Goal: Task Accomplishment & Management: Manage account settings

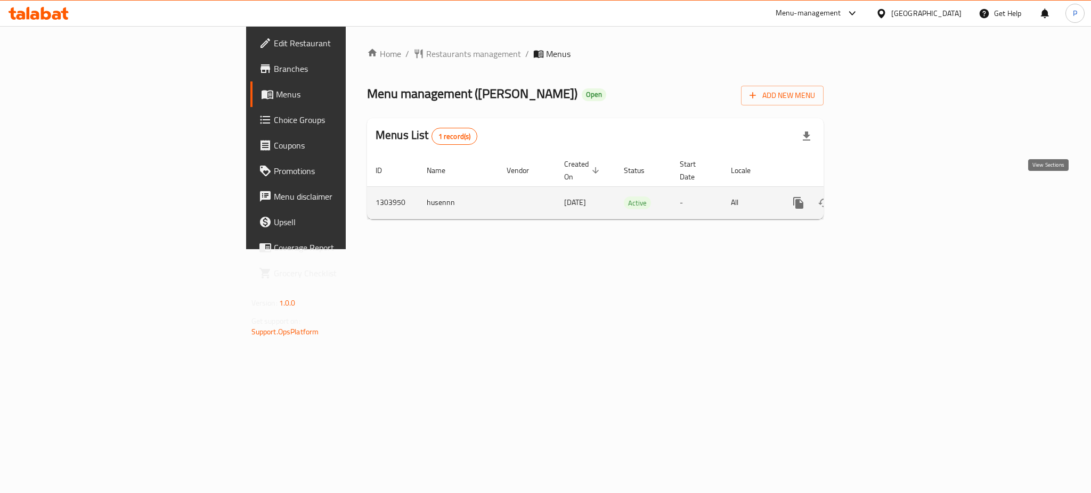
click at [888, 190] on link "enhanced table" at bounding box center [876, 203] width 26 height 26
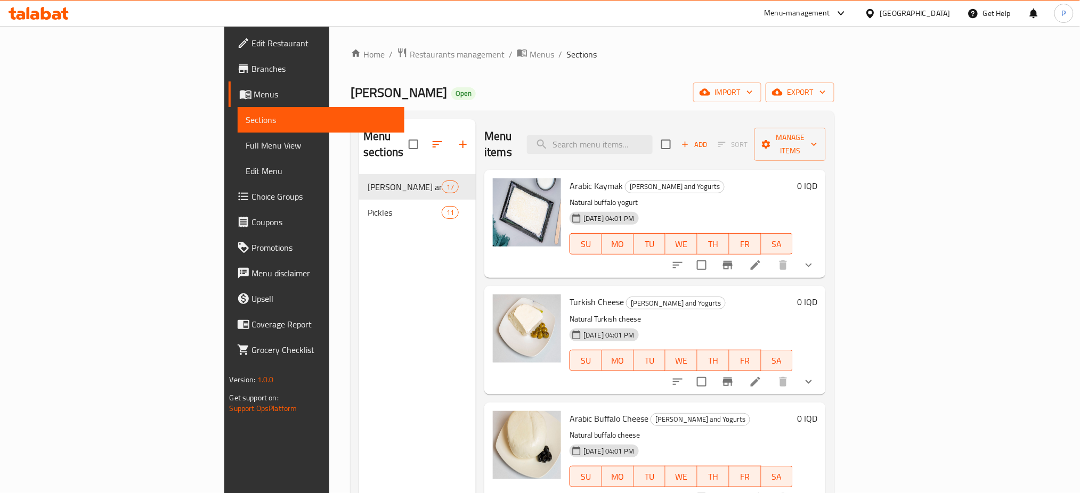
click at [359, 209] on div "Pickles 11" at bounding box center [417, 213] width 117 height 26
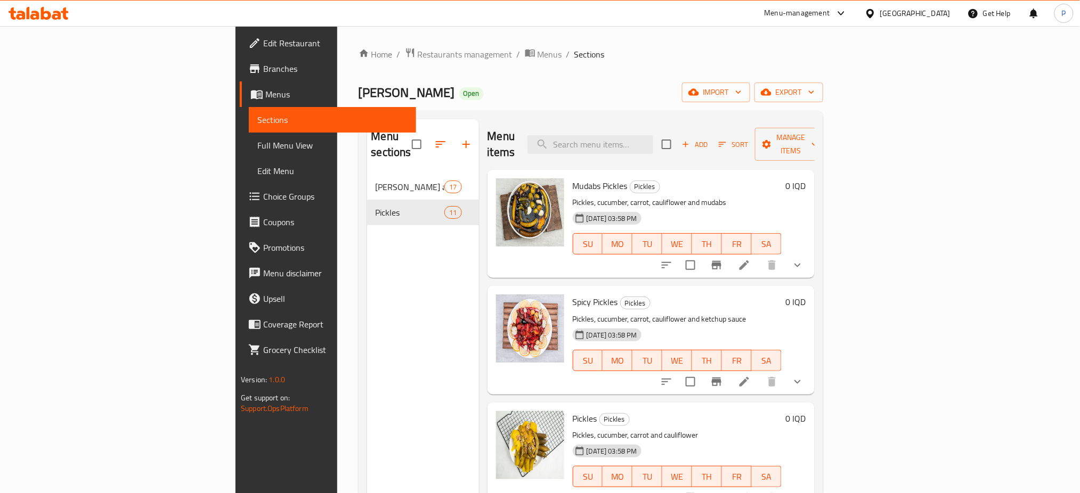
scroll to position [813, 0]
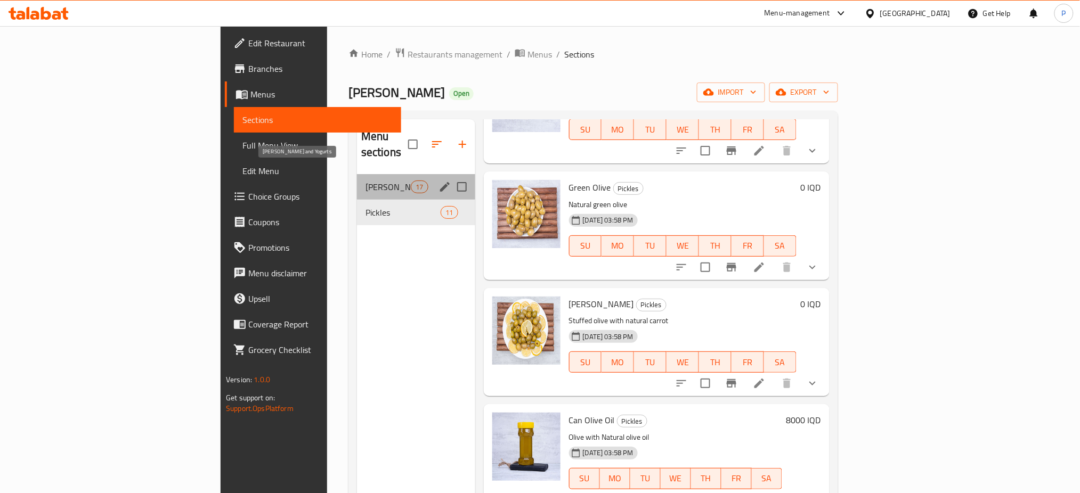
click at [366, 181] on span "[PERSON_NAME] and Yogurts" at bounding box center [388, 187] width 45 height 13
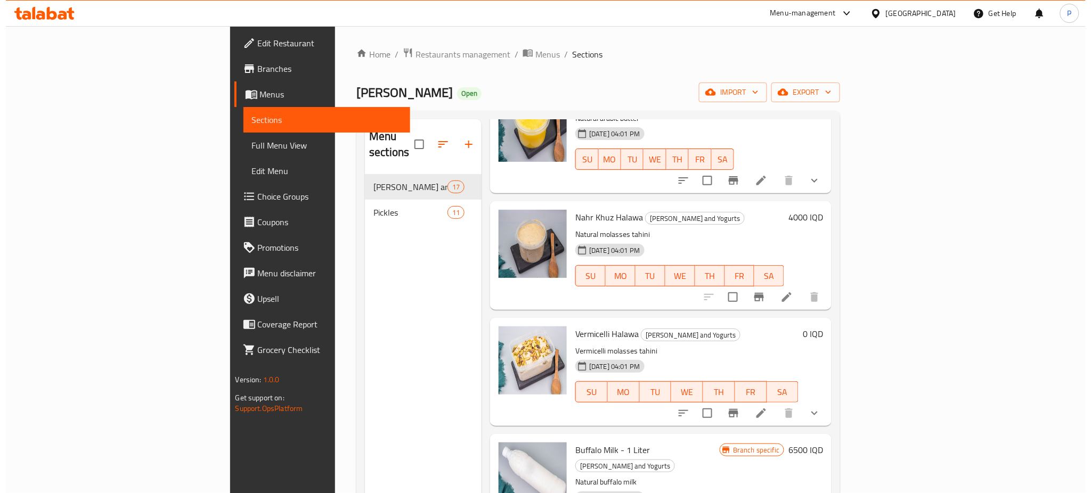
scroll to position [1512, 0]
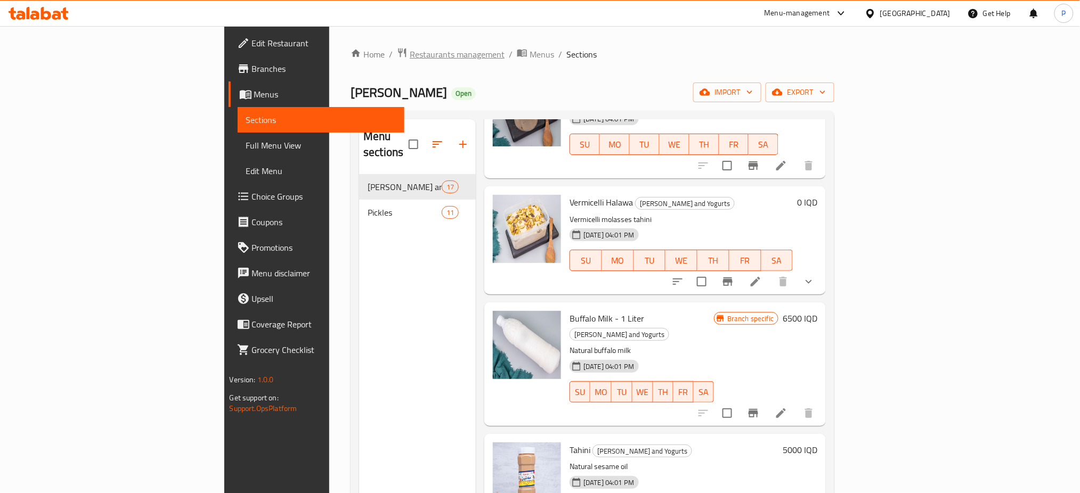
click at [410, 61] on span "Restaurants management" at bounding box center [457, 54] width 95 height 13
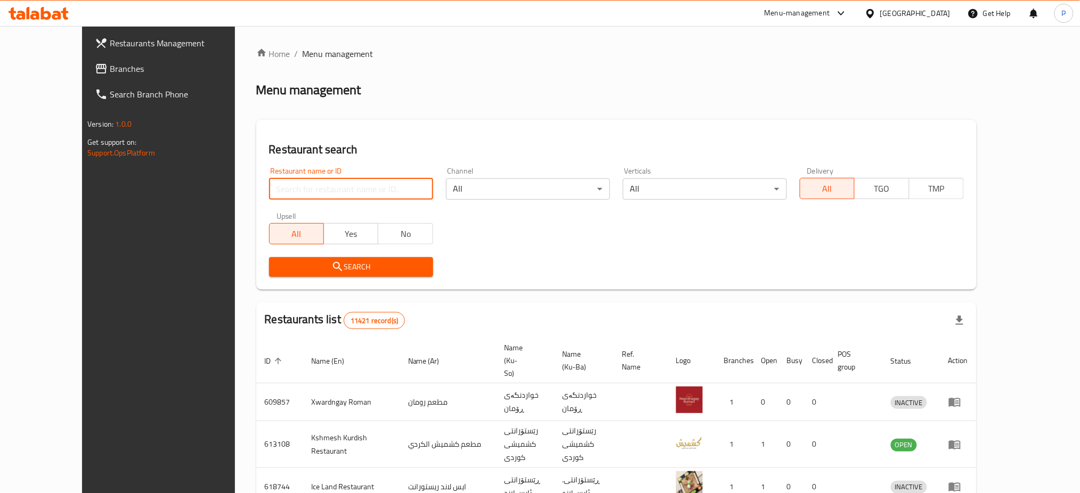
paste input "698996"
click at [280, 179] on input "698996" at bounding box center [351, 189] width 164 height 21
type input "698996"
click button "Search" at bounding box center [351, 267] width 164 height 20
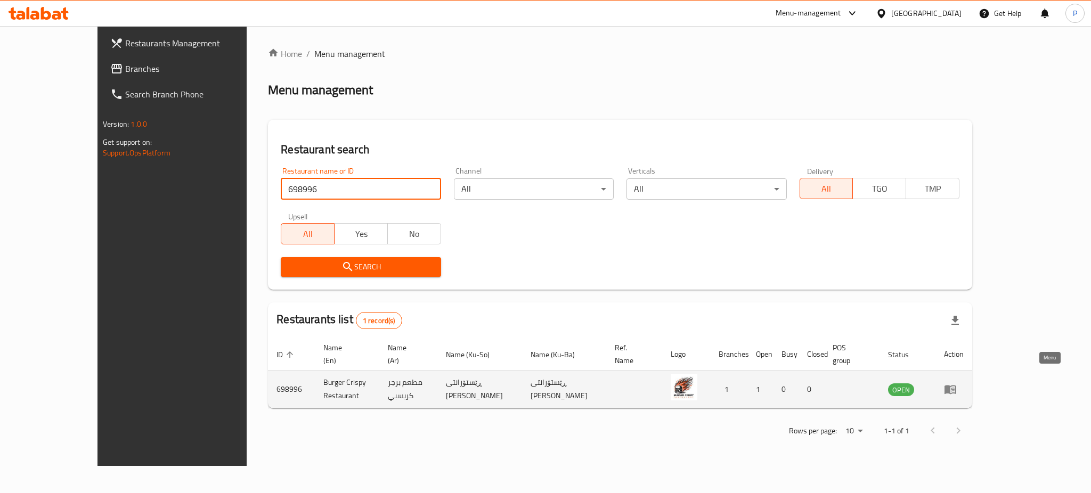
click at [955, 388] on icon "enhanced table" at bounding box center [953, 390] width 4 height 4
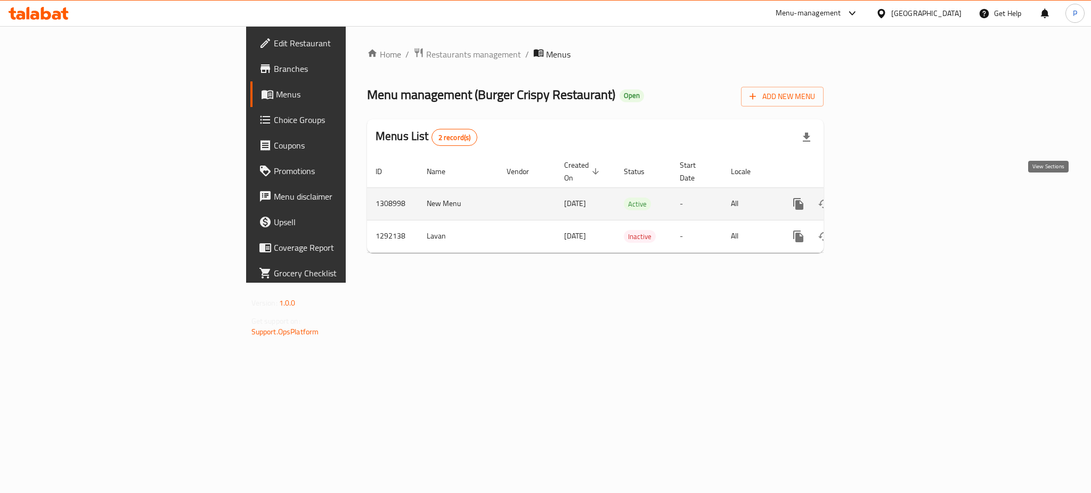
click at [880, 199] on icon "enhanced table" at bounding box center [876, 204] width 10 height 10
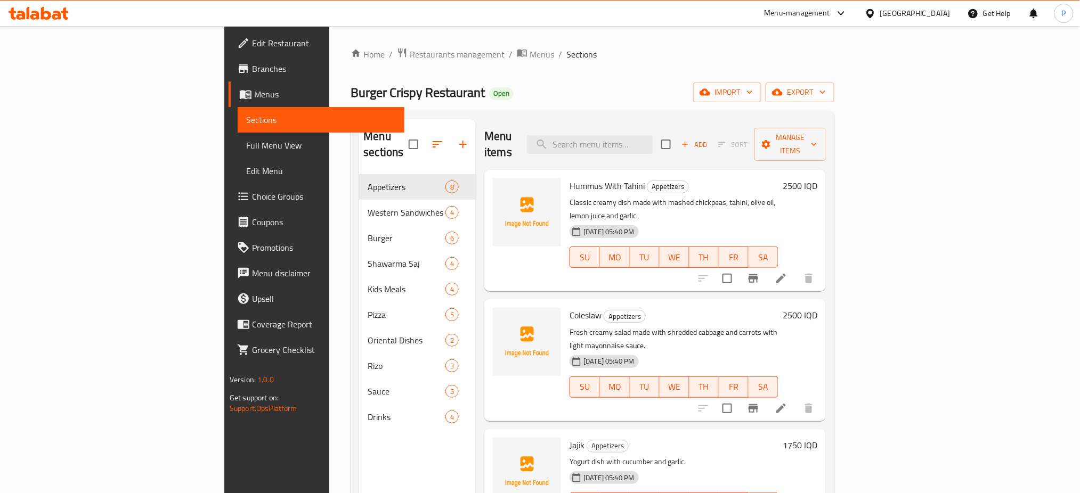
click at [507, 101] on div "Burger Crispy Restaurant Open import export" at bounding box center [593, 93] width 484 height 20
click at [753, 93] on span "import" at bounding box center [727, 92] width 51 height 13
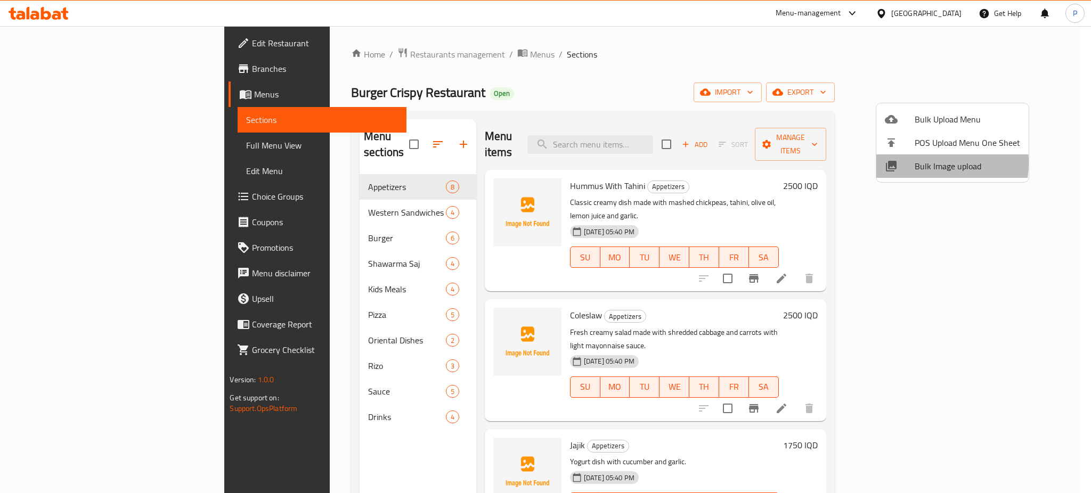
click at [912, 163] on div at bounding box center [900, 166] width 30 height 13
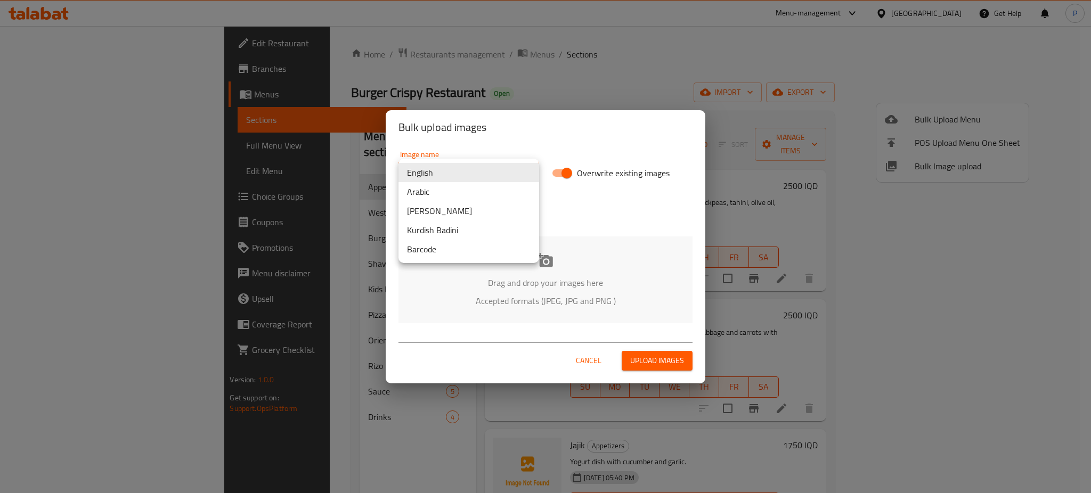
click at [427, 166] on body "​ Menu-management [GEOGRAPHIC_DATA] Get Help P Edit Restaurant Branches Menus S…" at bounding box center [545, 259] width 1091 height 467
click at [418, 190] on li "Arabic" at bounding box center [469, 191] width 141 height 19
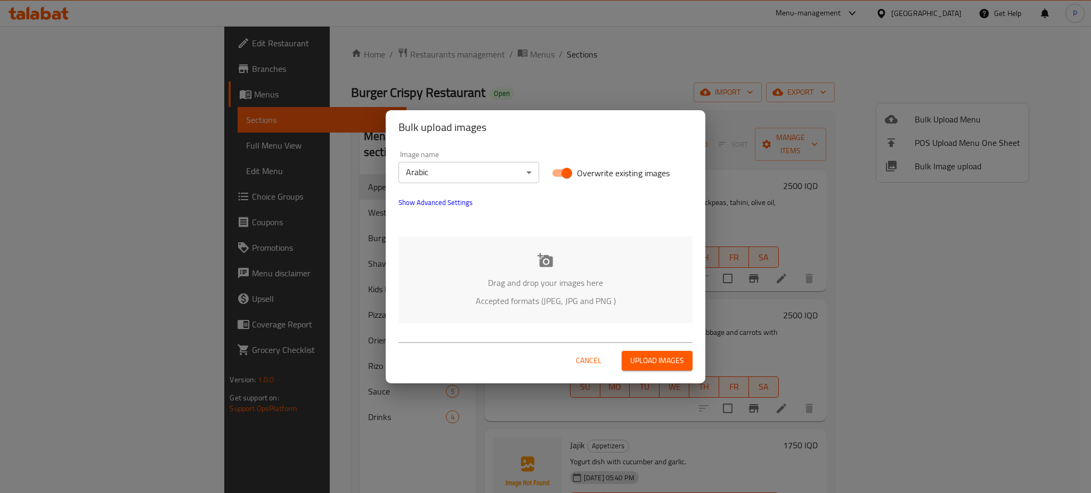
click at [586, 280] on p "Drag and drop your images here" at bounding box center [546, 283] width 262 height 13
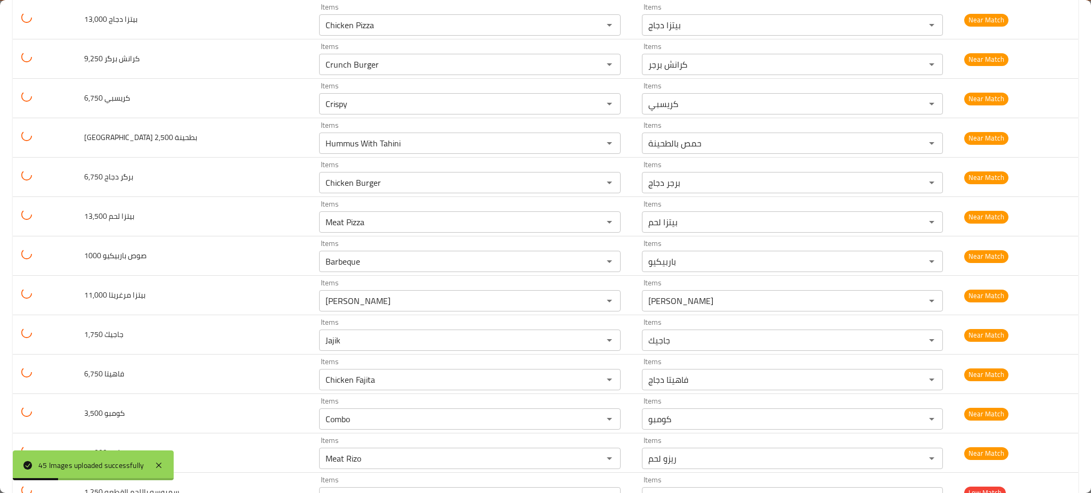
scroll to position [1467, 0]
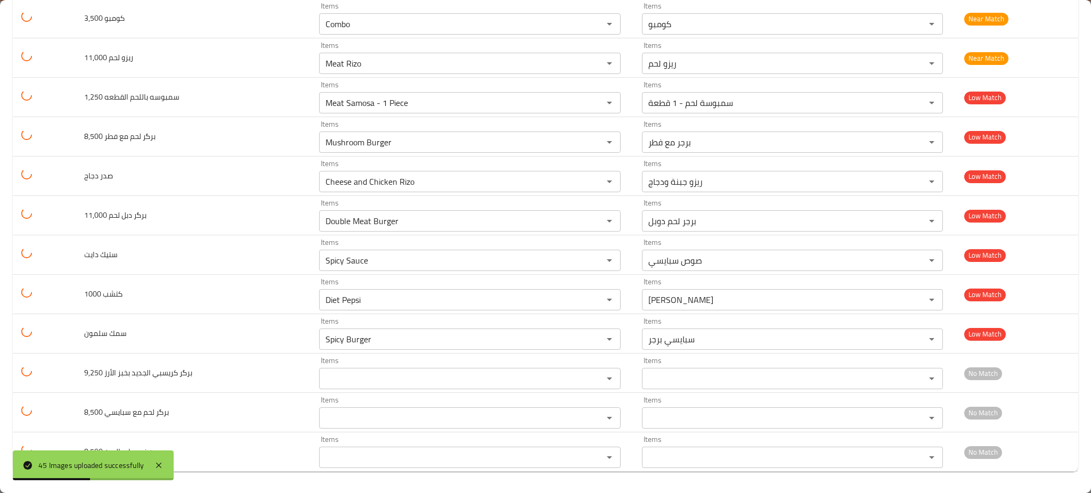
click at [163, 459] on div "45 Images uploaded successfully" at bounding box center [93, 466] width 161 height 30
click at [159, 467] on icon at bounding box center [158, 465] width 13 height 13
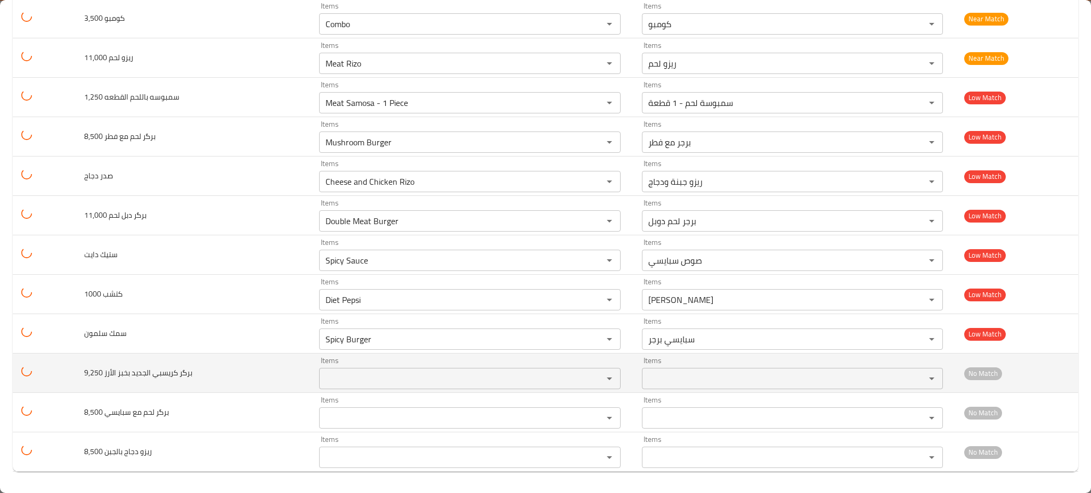
click at [356, 383] on 9\,250 "Items" at bounding box center [454, 378] width 264 height 15
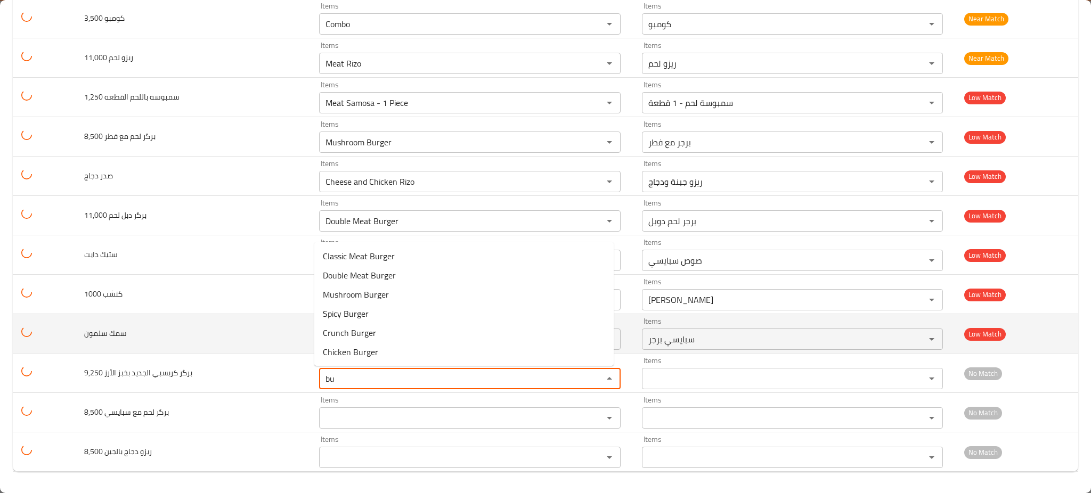
type 9\,250 "b"
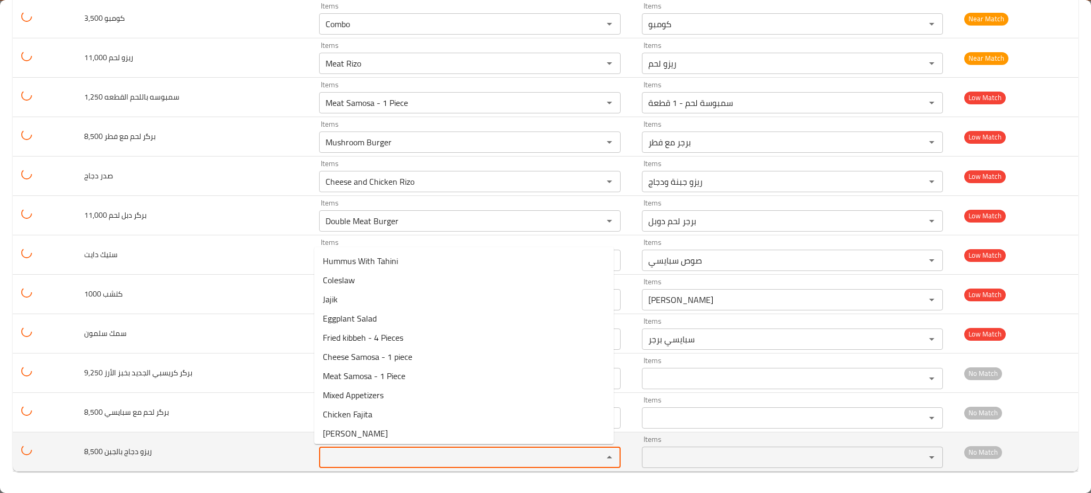
click at [330, 459] on 8\,500 "Items" at bounding box center [454, 457] width 264 height 15
click at [330, 459] on 8\,500 "r" at bounding box center [454, 457] width 264 height 15
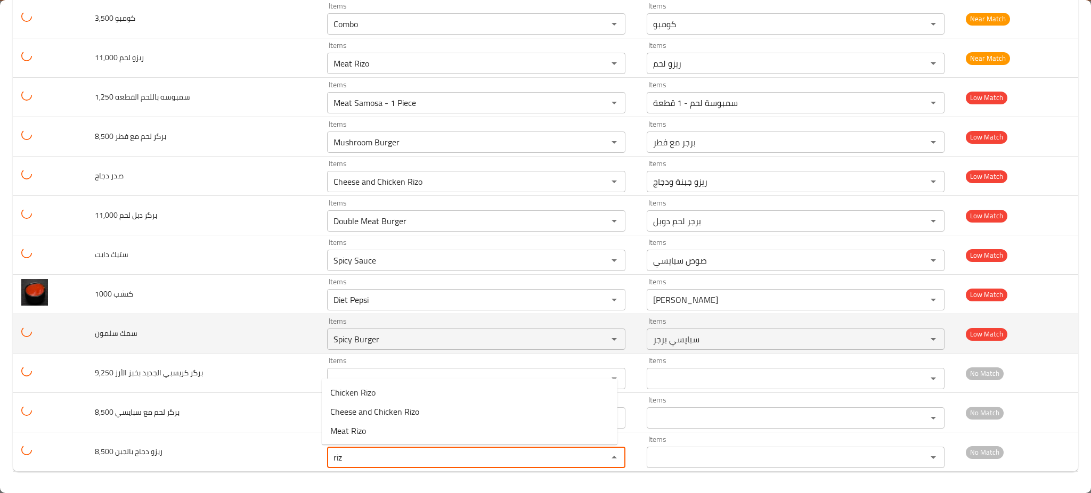
type 8\,500 "riz"
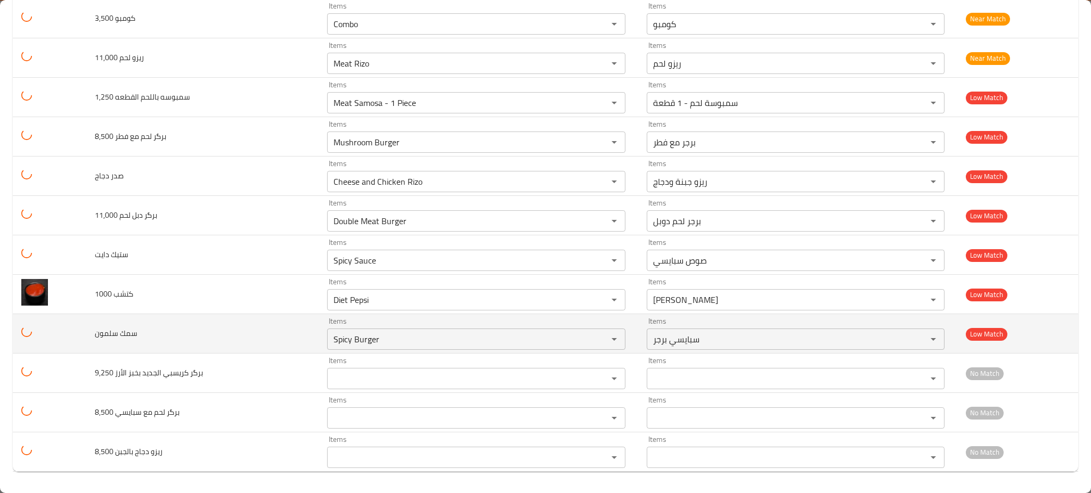
click at [207, 314] on td "سمك سلمون" at bounding box center [202, 333] width 232 height 39
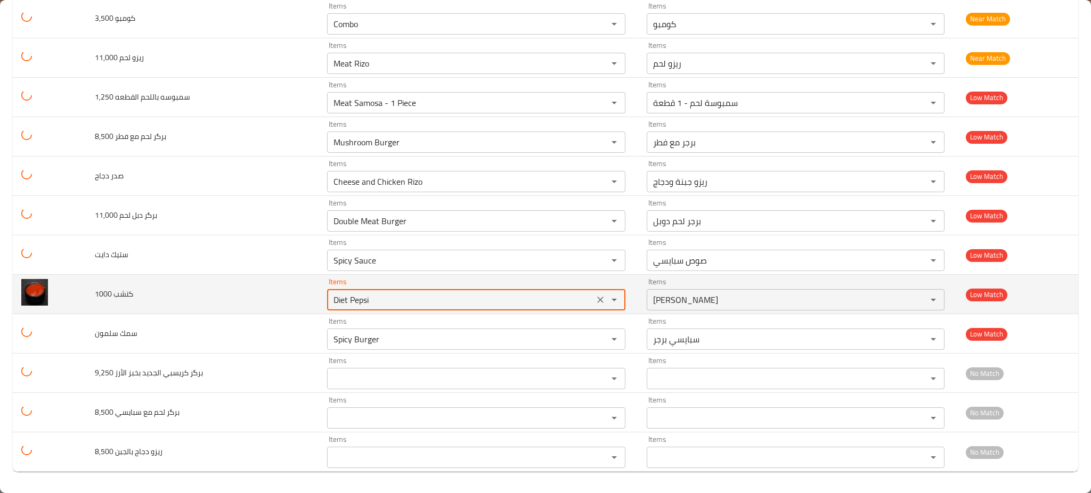
click at [345, 304] on 1000 "Diet Pepsi" at bounding box center [460, 300] width 260 height 15
type 1000 "k"
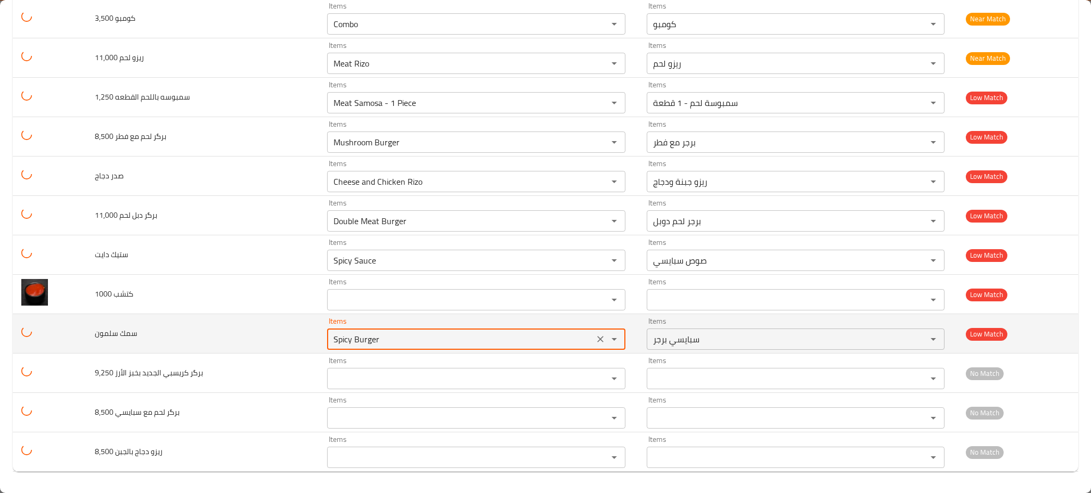
click at [356, 340] on سلمون "Spicy Burger" at bounding box center [460, 339] width 260 height 15
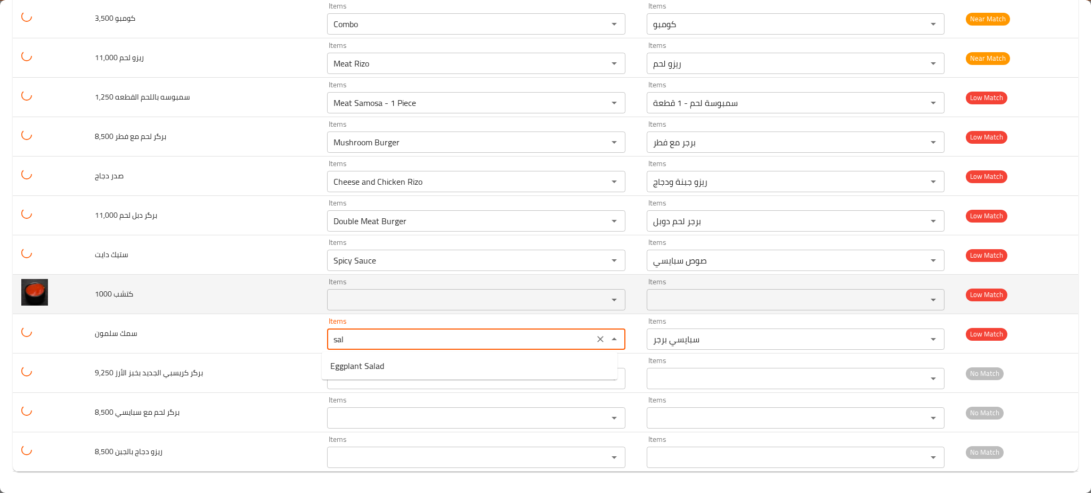
type سلمون "Spicy Burger"
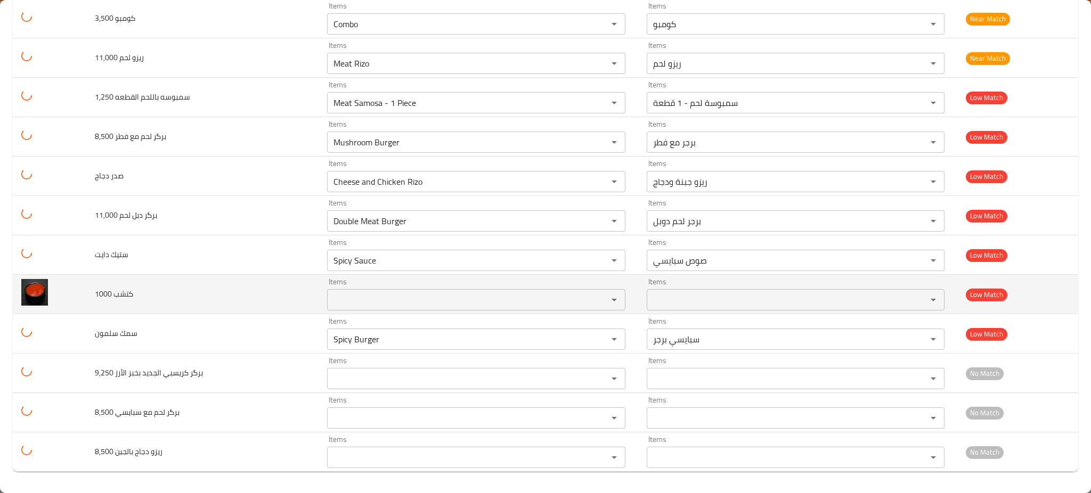
click at [288, 288] on td "كتشب 1000" at bounding box center [202, 294] width 232 height 39
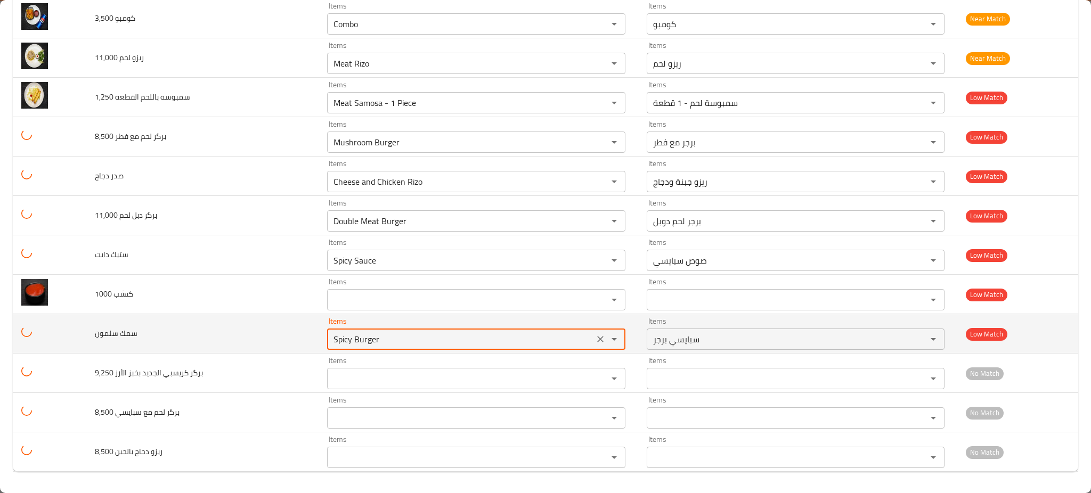
click at [346, 339] on سلمون "Spicy Burger" at bounding box center [460, 339] width 260 height 15
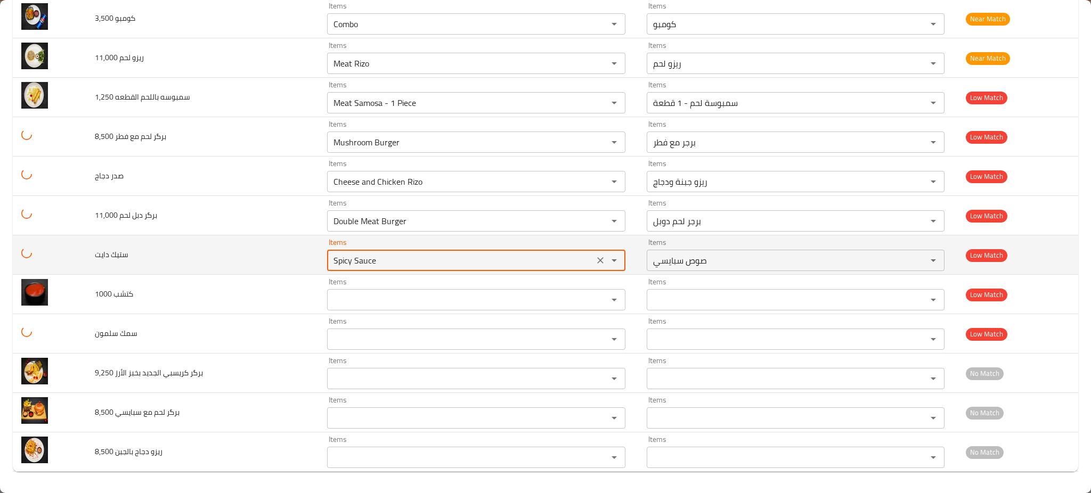
click at [352, 253] on دايت "Spicy Sauce" at bounding box center [460, 260] width 260 height 15
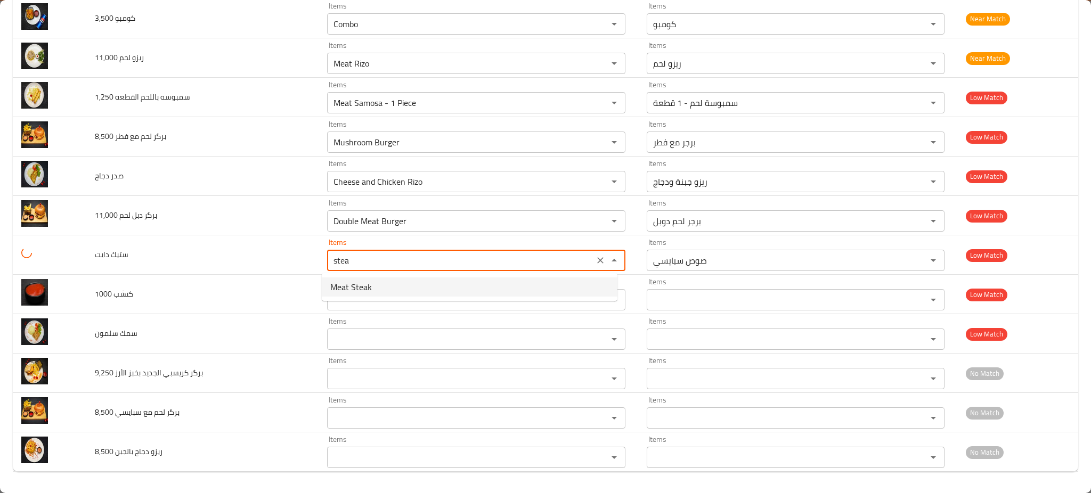
click at [362, 294] on span "Meat Steak" at bounding box center [351, 287] width 42 height 13
type دايت "Meat Steak"
type دايت-ar "ستيك لحم"
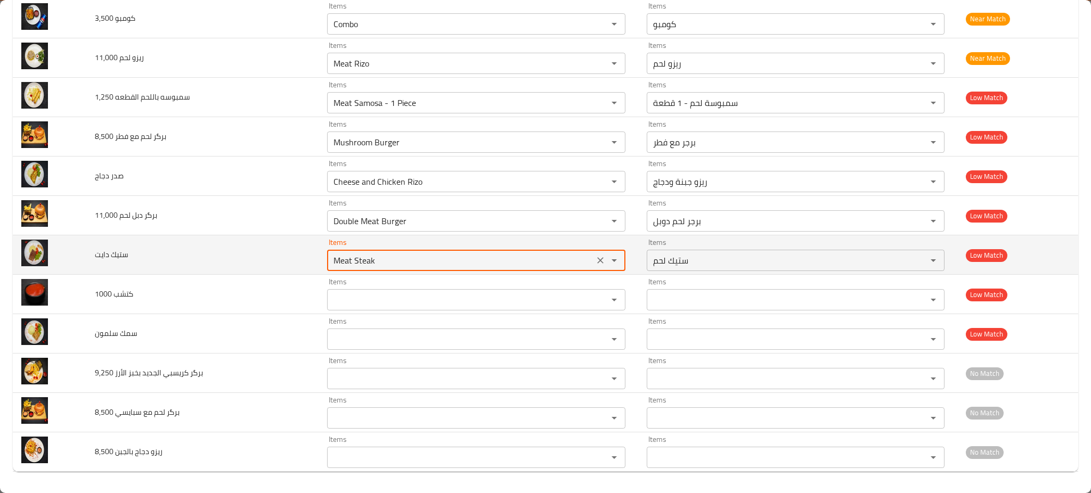
click at [374, 261] on دايت "Meat Steak" at bounding box center [460, 260] width 260 height 15
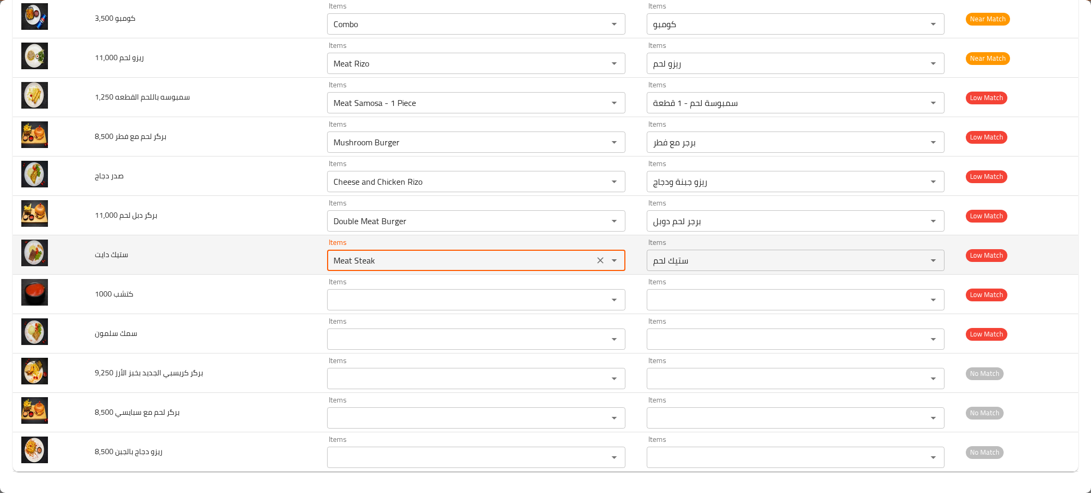
type دايت "Meat Steak"
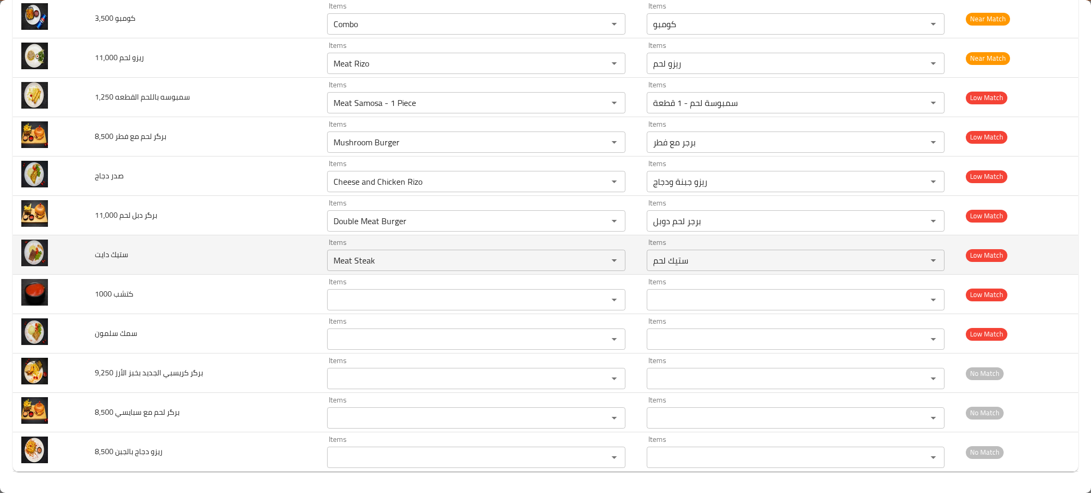
click at [276, 264] on td "ستيك دايت" at bounding box center [202, 255] width 232 height 39
click at [595, 264] on icon "Clear" at bounding box center [600, 260] width 11 height 11
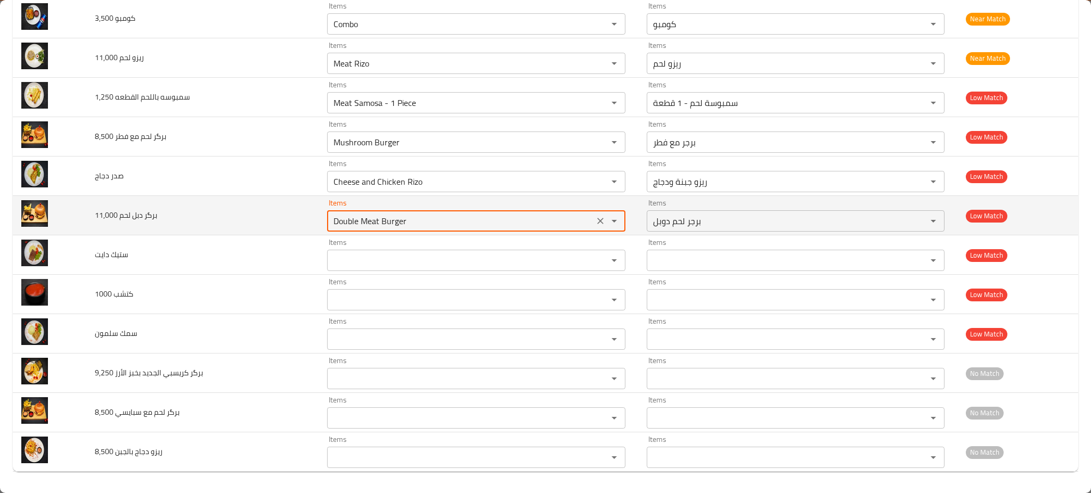
click at [348, 222] on 11\,000 "Double Meat Burger" at bounding box center [460, 221] width 260 height 15
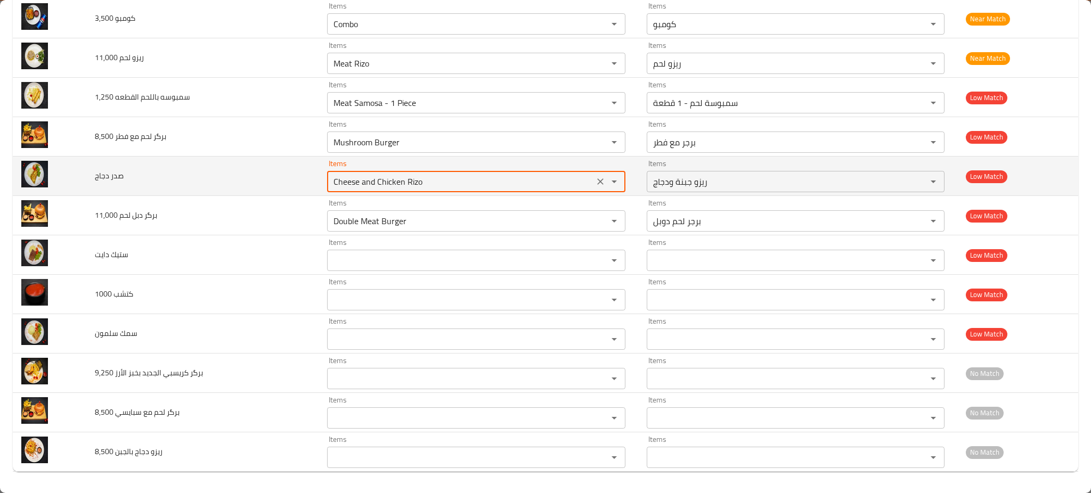
click at [367, 180] on دجاج "Cheese and Chicken Rizo" at bounding box center [460, 181] width 260 height 15
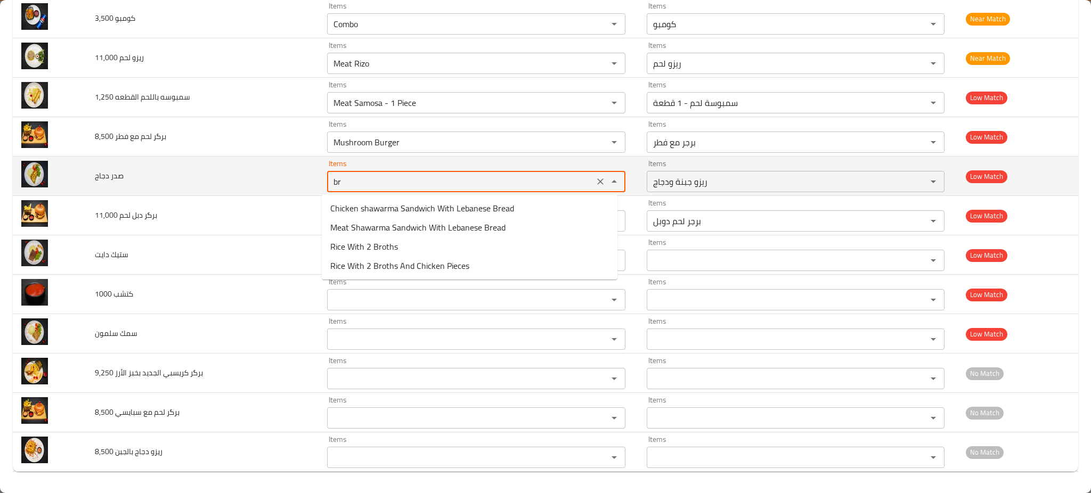
type دجاج "bre"
click at [595, 177] on icon "Clear" at bounding box center [600, 181] width 11 height 11
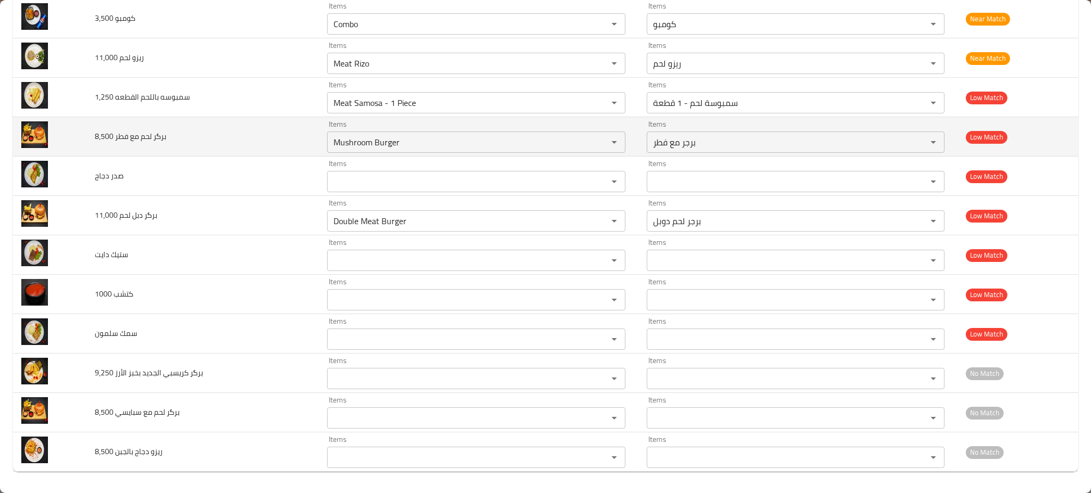
click at [241, 134] on td "برگر لحم مع فطر 8,500" at bounding box center [202, 136] width 232 height 39
click at [371, 141] on 8\,500 "Mushroom Burger" at bounding box center [460, 142] width 260 height 15
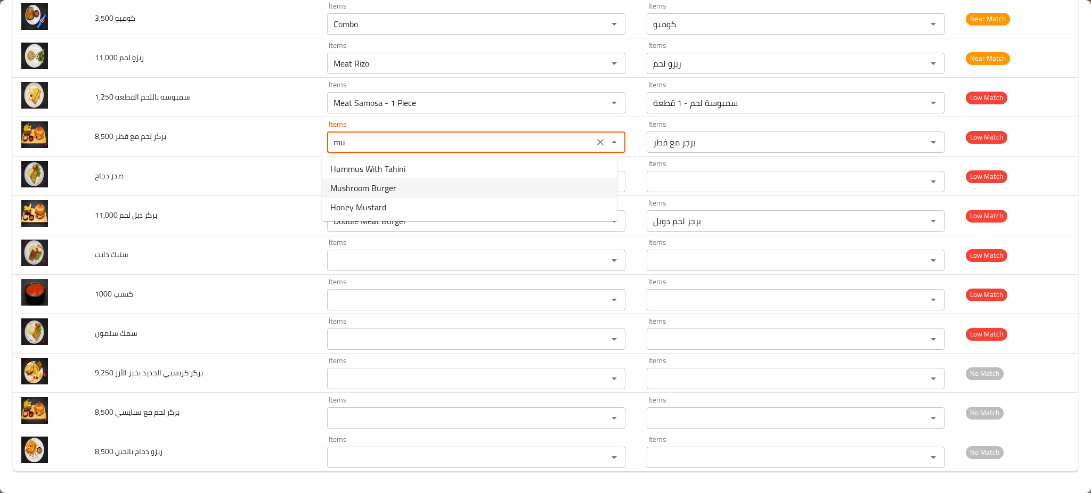
click at [372, 188] on span "Mushroom Burger" at bounding box center [363, 188] width 66 height 13
type 8\,500 "Mushroom Burger"
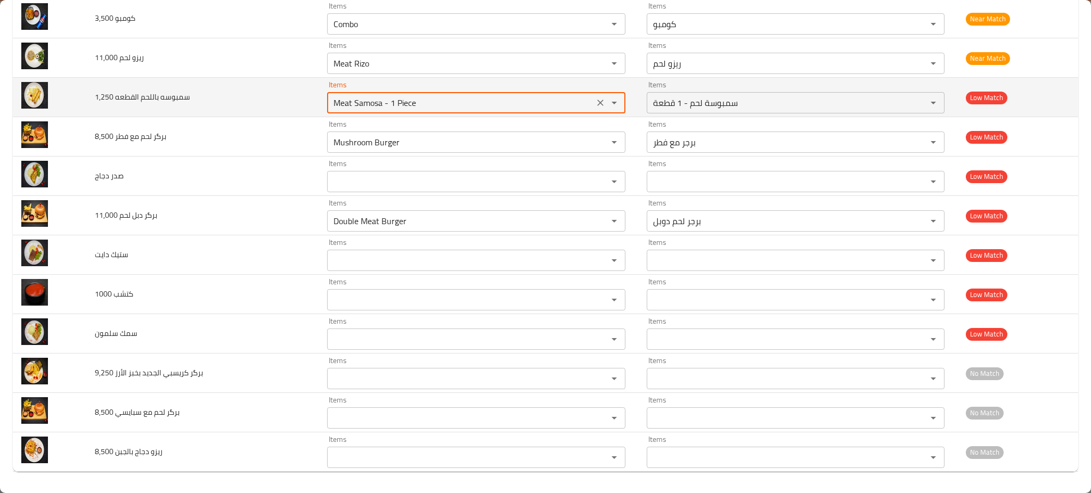
click at [404, 101] on 1\,250 "Meat Samosa - 1 Piece" at bounding box center [460, 102] width 260 height 15
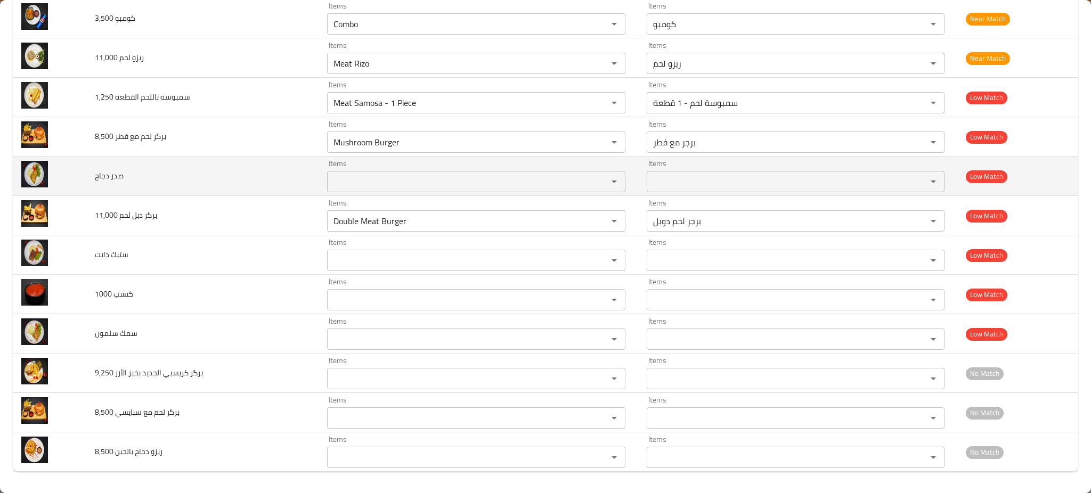
click at [122, 177] on span "صدر دجاج" at bounding box center [109, 176] width 29 height 14
copy span "صدر دجاج"
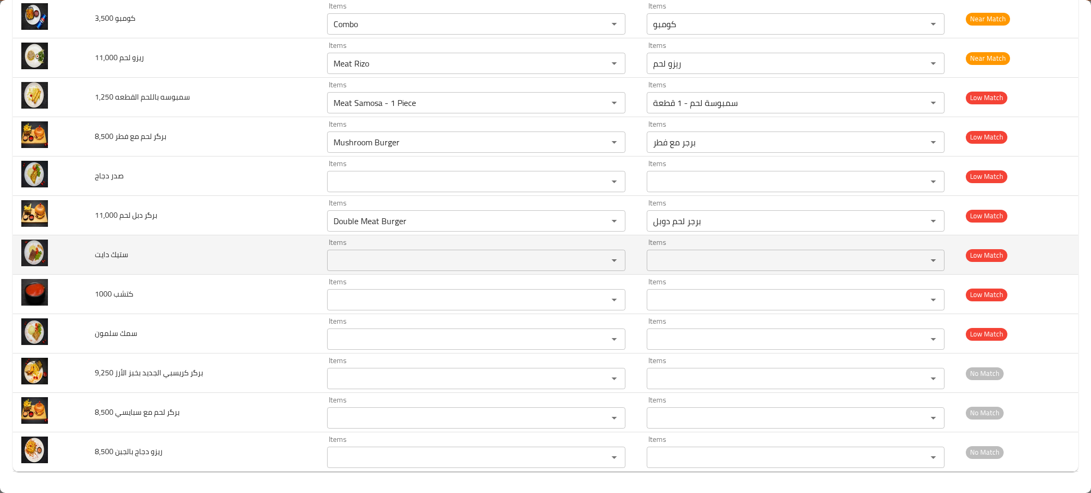
click at [111, 254] on span "ستيك دايت" at bounding box center [112, 255] width 34 height 14
copy span "ستيك دايت"
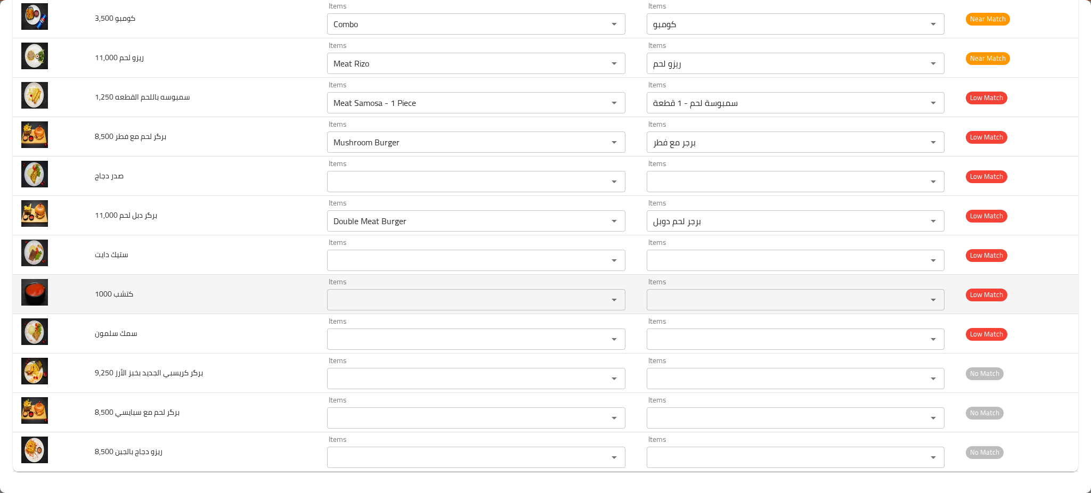
click at [100, 291] on span "كتشب 1000" at bounding box center [114, 294] width 38 height 14
copy span "كتشب 1000"
click at [100, 291] on span "كتشب 1000" at bounding box center [114, 294] width 38 height 14
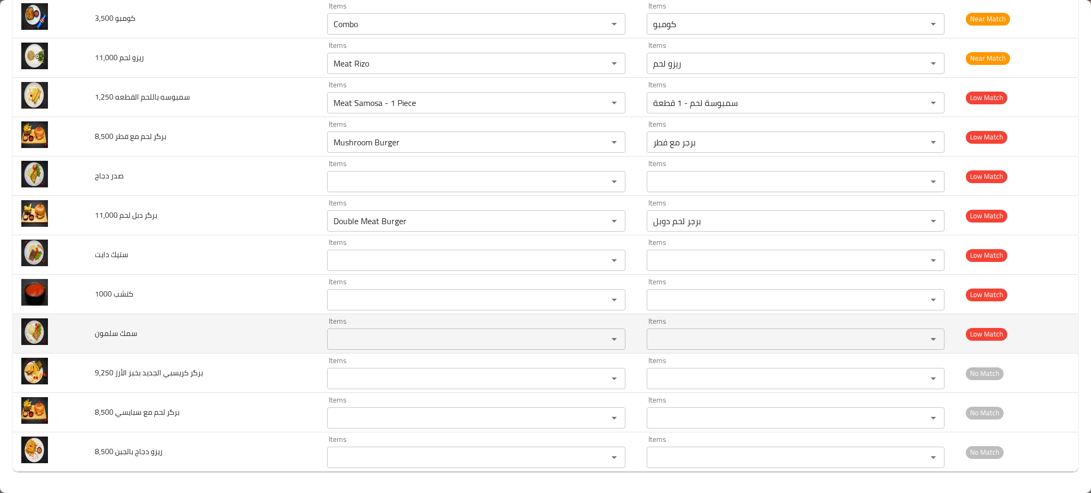
click at [100, 344] on td "سمك سلمون" at bounding box center [202, 333] width 232 height 39
copy span "سمك سلمون"
click at [100, 344] on td "سمك سلمون" at bounding box center [202, 333] width 232 height 39
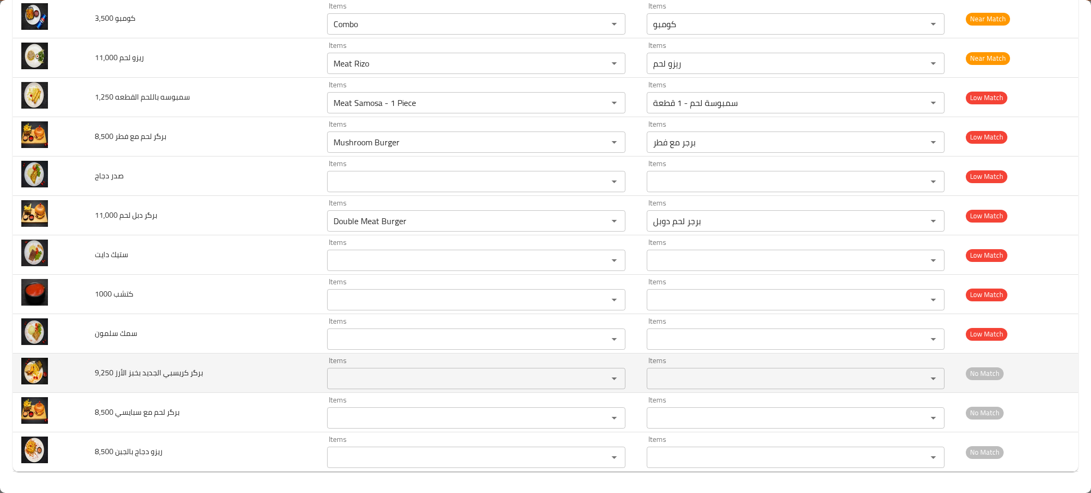
click at [96, 376] on span "برگر كريسبي الجديد بخبز الأرز 9,250" at bounding box center [149, 373] width 108 height 14
copy span "برگر كريسبي الجديد بخبز الأرز 9,250"
click at [96, 376] on span "برگر كريسبي الجديد بخبز الأرز 9,250" at bounding box center [149, 373] width 108 height 14
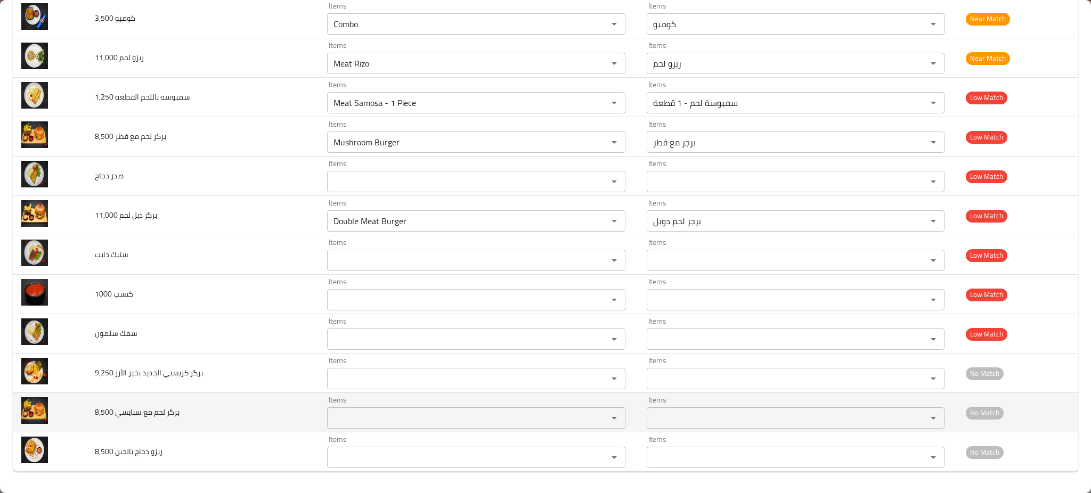
click at [114, 411] on span "برگر لحم مع سبايسي 8,500" at bounding box center [137, 413] width 85 height 14
copy span "برگر لحم مع سبايسي 8,500"
click at [114, 411] on span "برگر لحم مع سبايسي 8,500" at bounding box center [137, 413] width 85 height 14
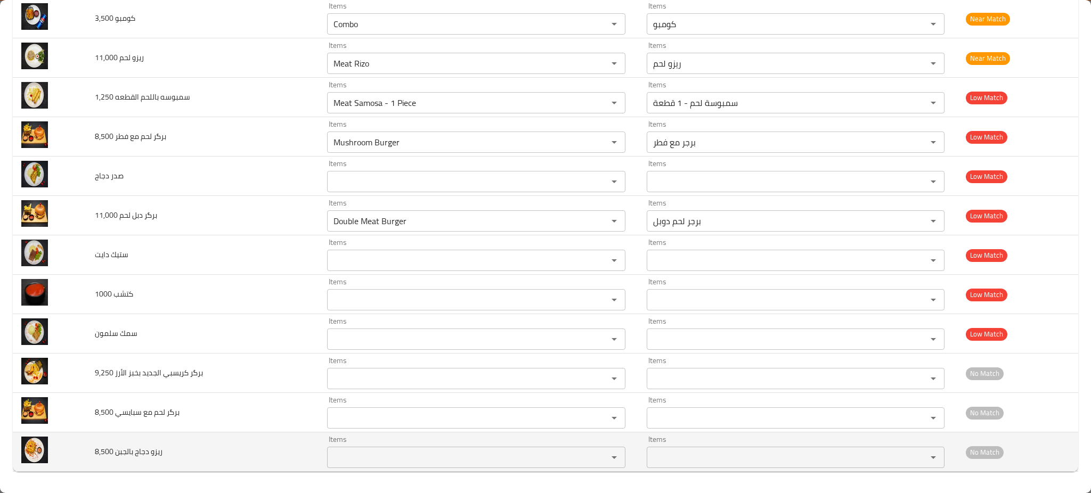
click at [131, 457] on span "ريزو دجاج بالجبن 8,500" at bounding box center [129, 452] width 68 height 14
copy span "ريزو دجاج بالجبن 8,500"
click at [131, 457] on span "ريزو دجاج بالجبن 8,500" at bounding box center [129, 452] width 68 height 14
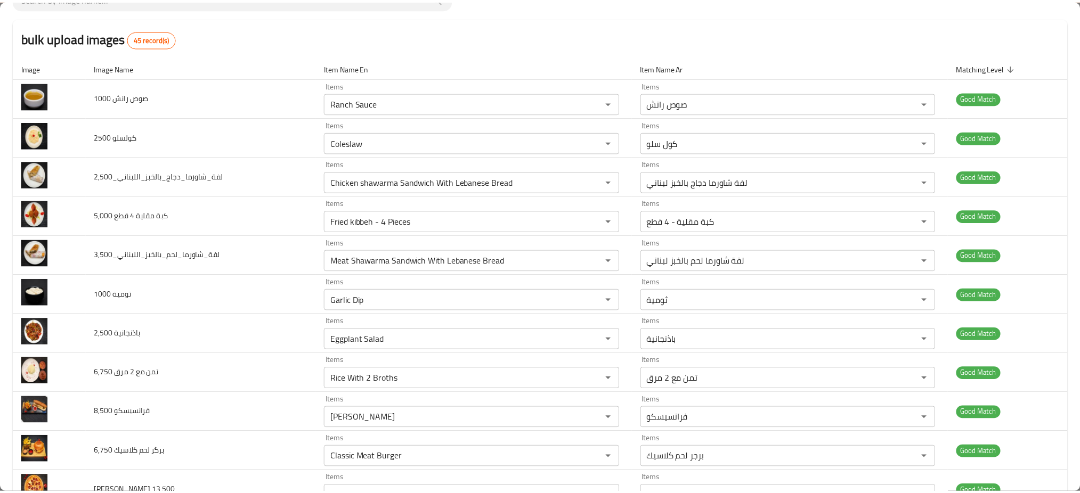
scroll to position [0, 0]
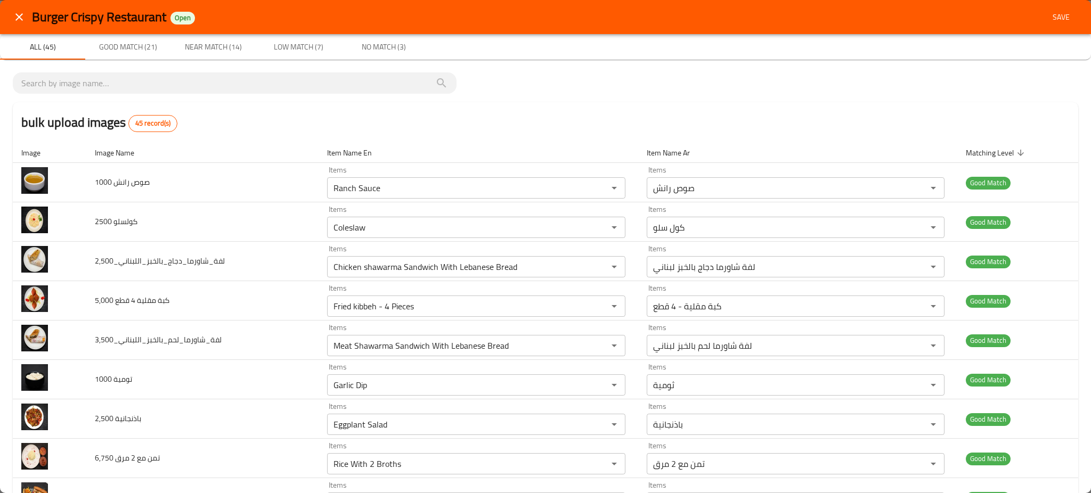
click at [1066, 20] on button "Save" at bounding box center [1061, 17] width 34 height 20
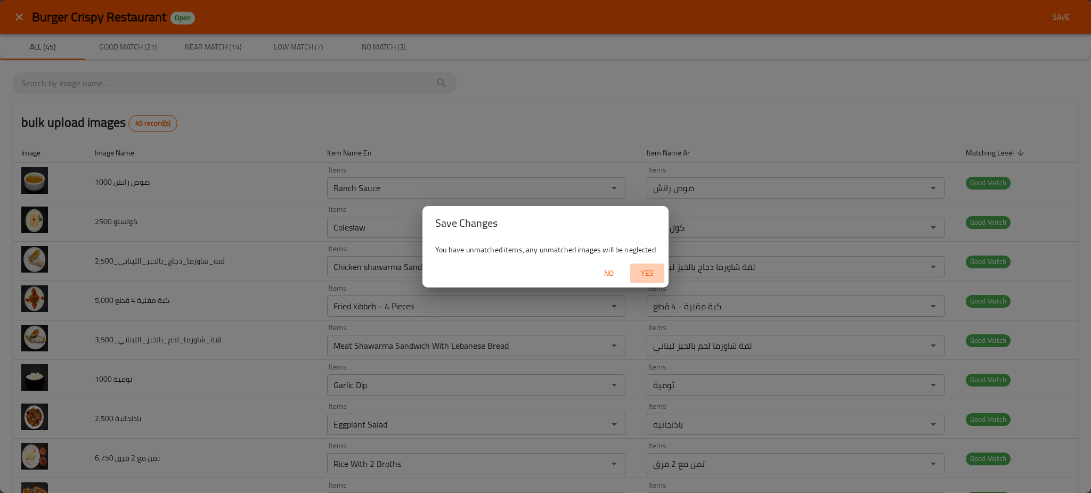
click at [642, 270] on span "Yes" at bounding box center [648, 273] width 26 height 13
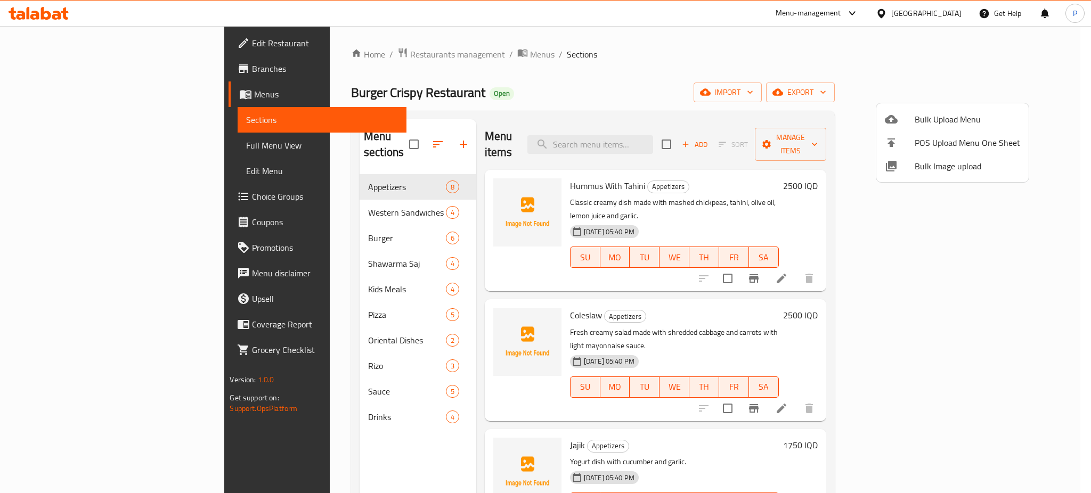
click at [87, 143] on div at bounding box center [545, 246] width 1091 height 493
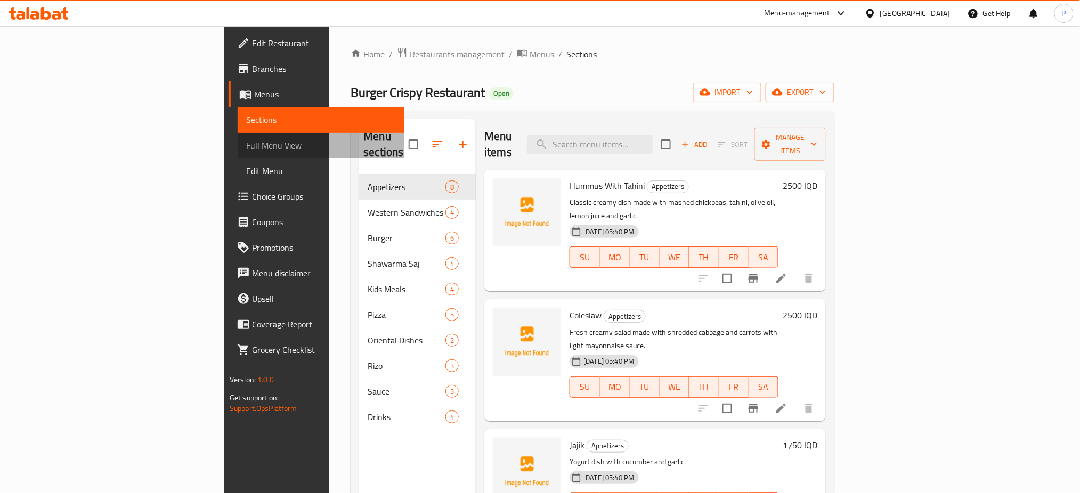
click at [246, 143] on span "Full Menu View" at bounding box center [321, 145] width 150 height 13
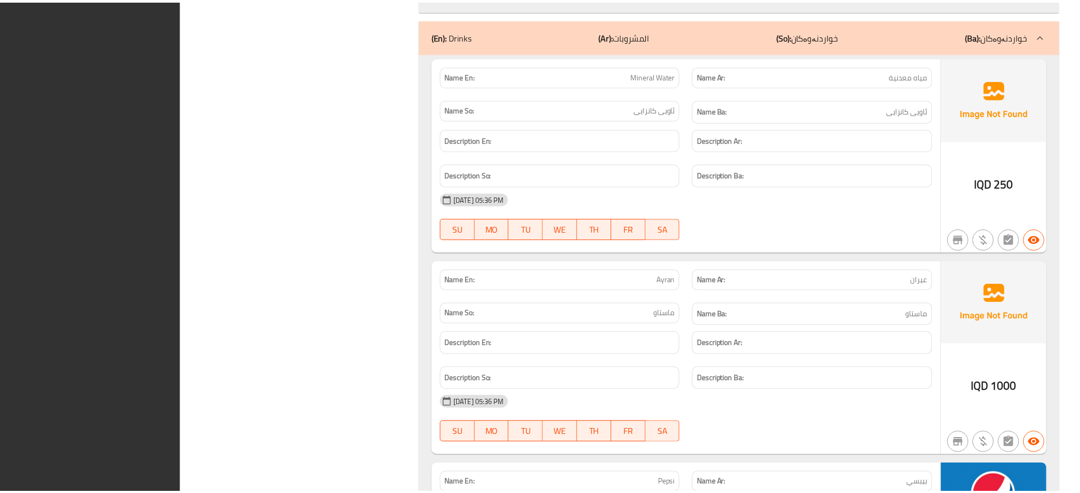
scroll to position [10019, 0]
